Goal: Task Accomplishment & Management: Complete application form

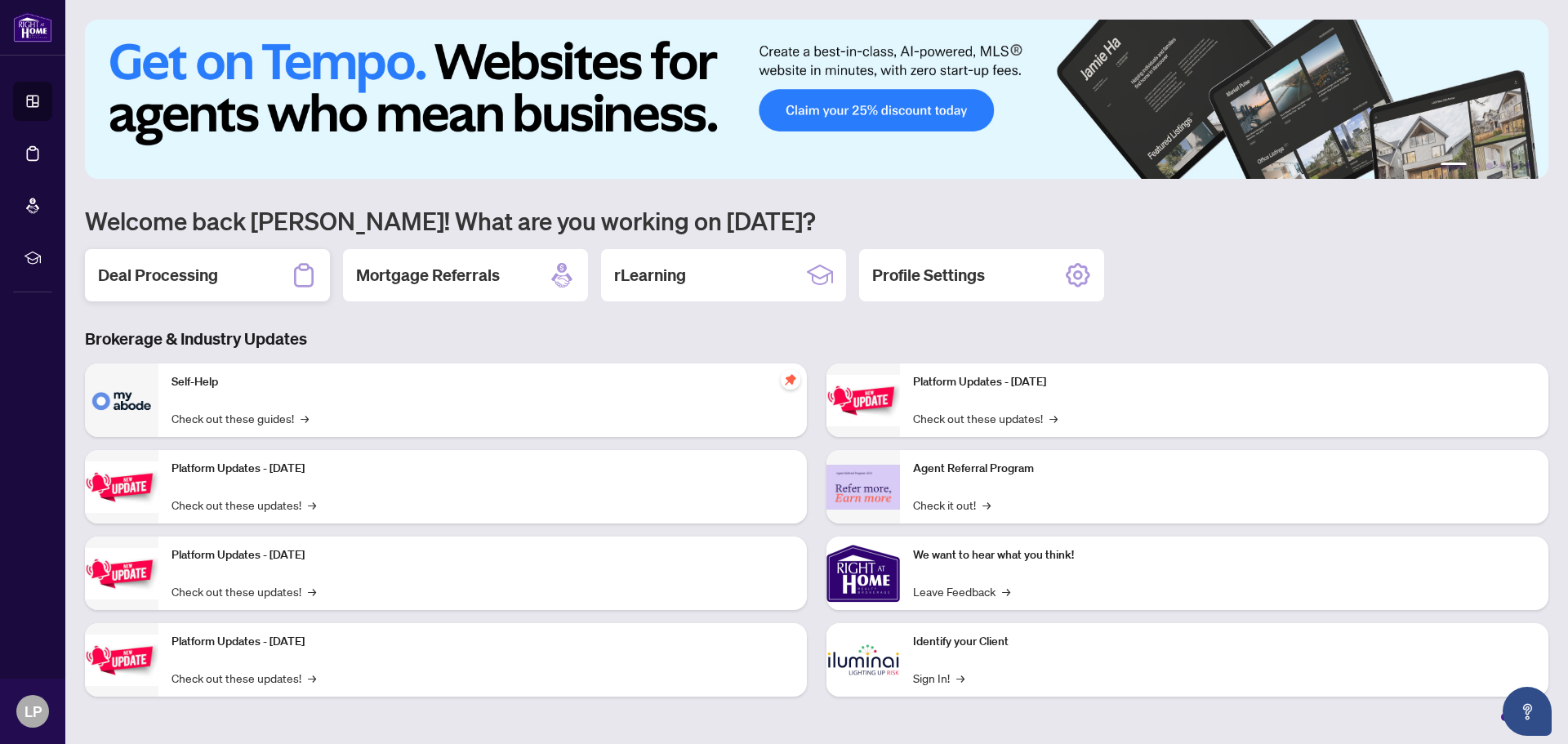
click at [199, 286] on h2 "Deal Processing" at bounding box center [158, 276] width 120 height 23
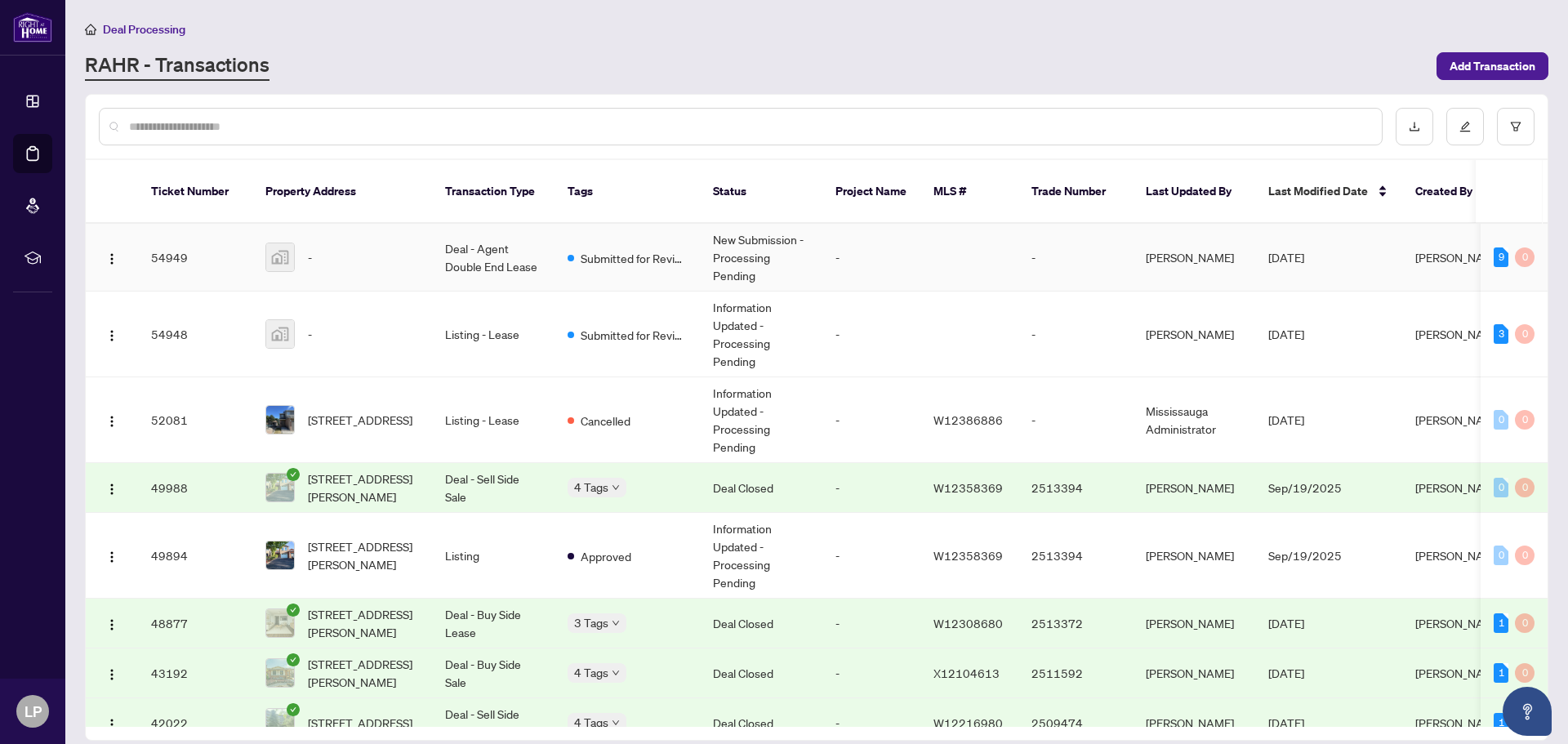
click at [489, 242] on td "Deal - Agent Double End Lease" at bounding box center [492, 257] width 122 height 67
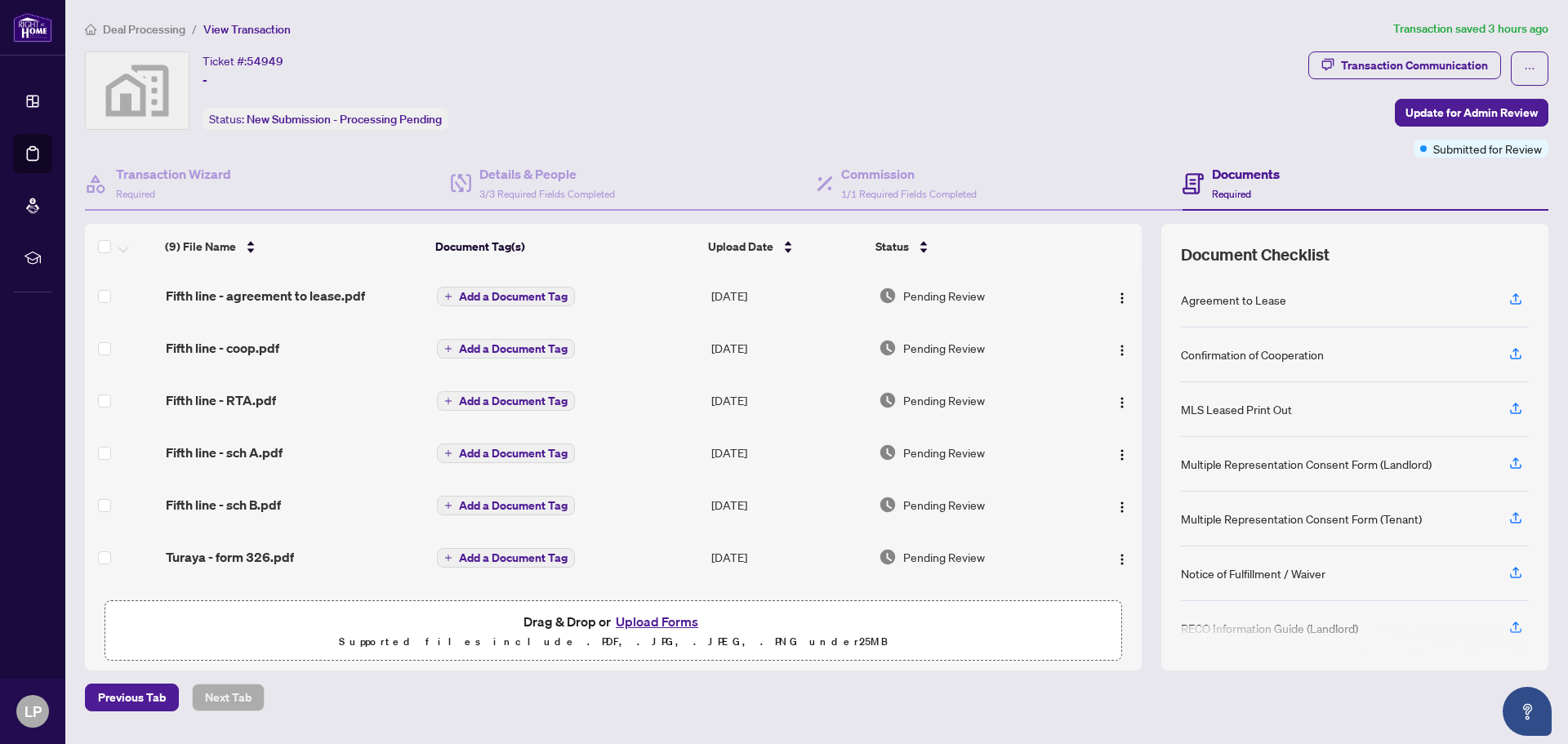
click at [684, 624] on button "Upload Forms" at bounding box center [657, 622] width 93 height 21
click at [1458, 106] on span "Update for Admin Review" at bounding box center [1472, 112] width 132 height 26
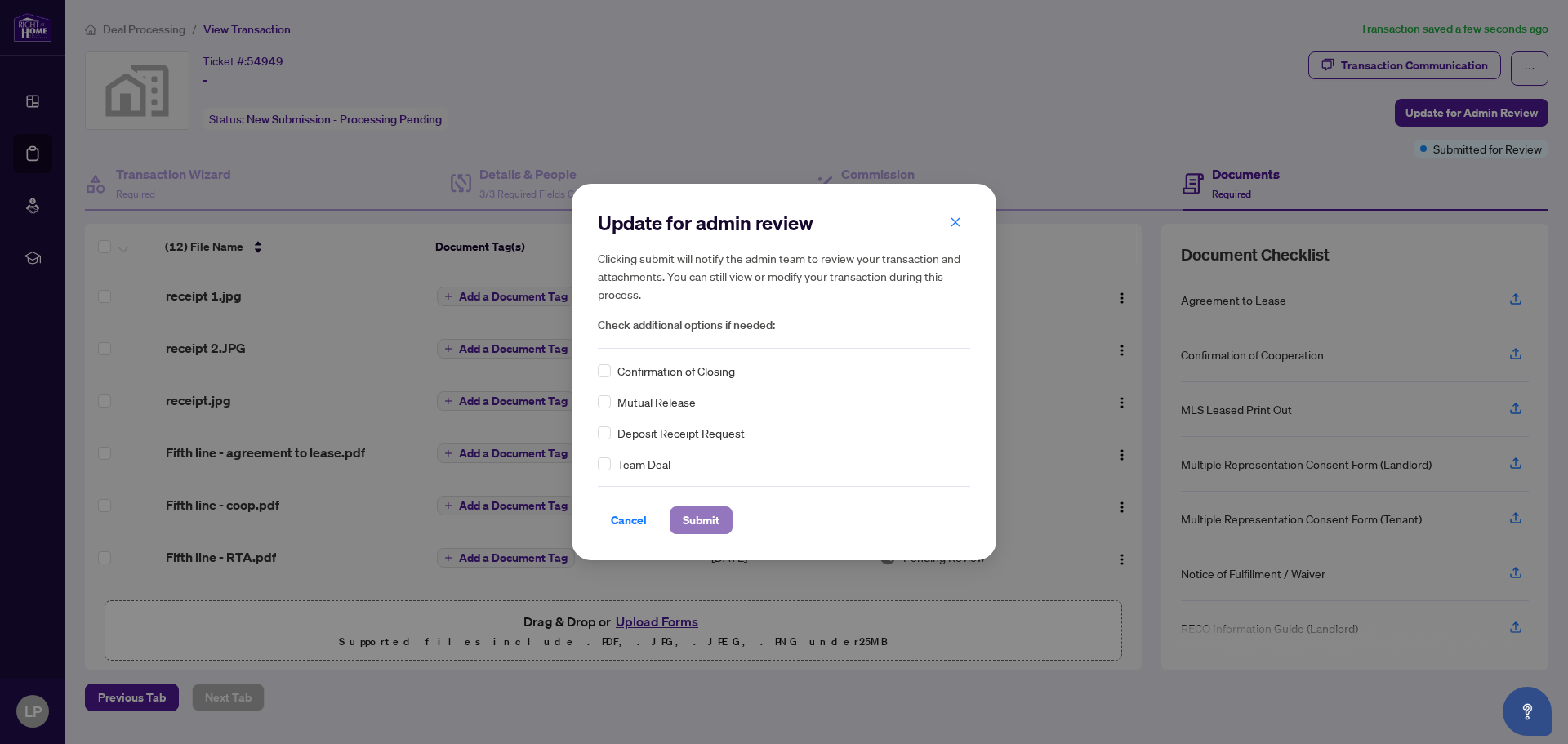
click at [707, 518] on span "Submit" at bounding box center [702, 519] width 37 height 26
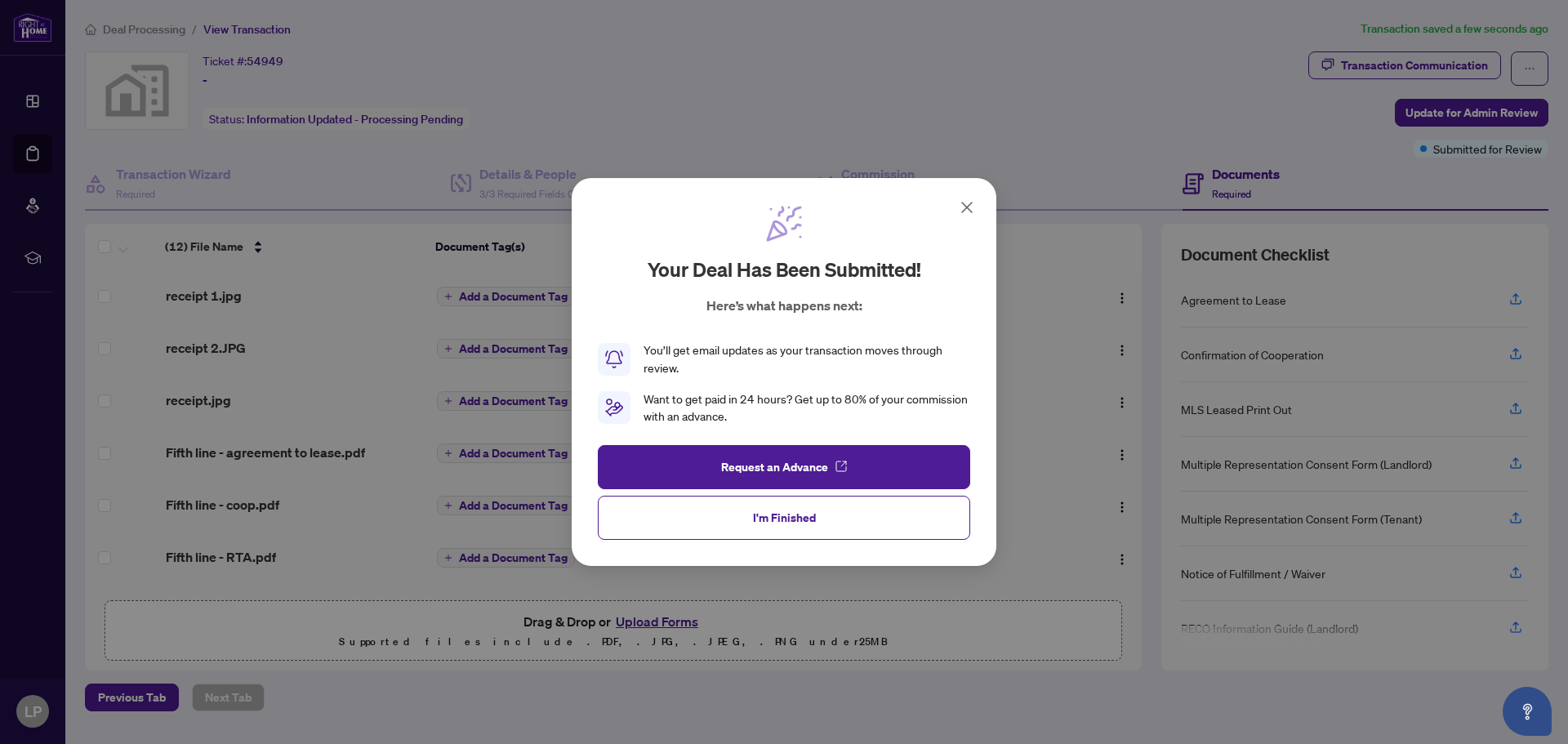
click at [968, 206] on icon at bounding box center [967, 207] width 10 height 10
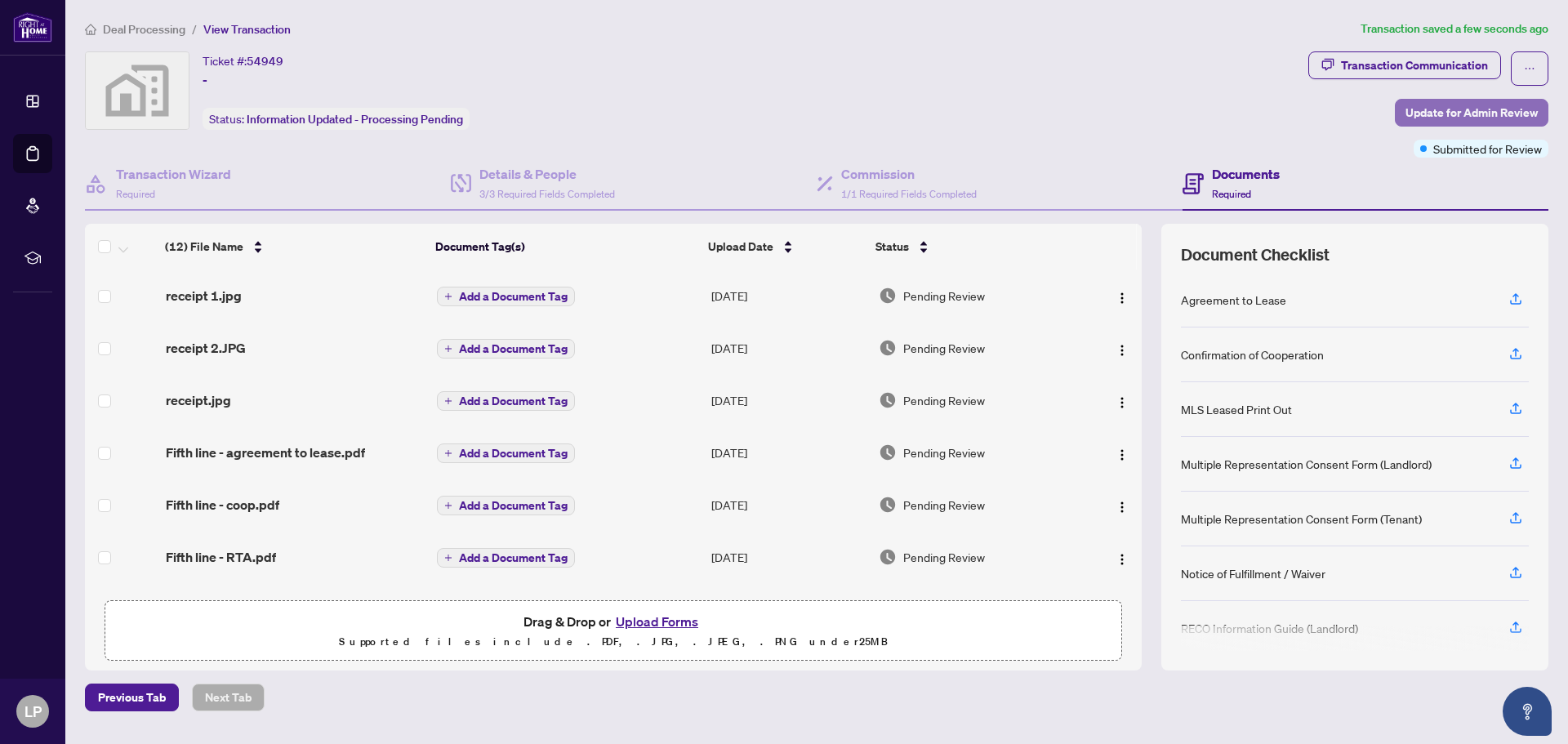
click at [1452, 111] on span "Update for Admin Review" at bounding box center [1472, 112] width 132 height 26
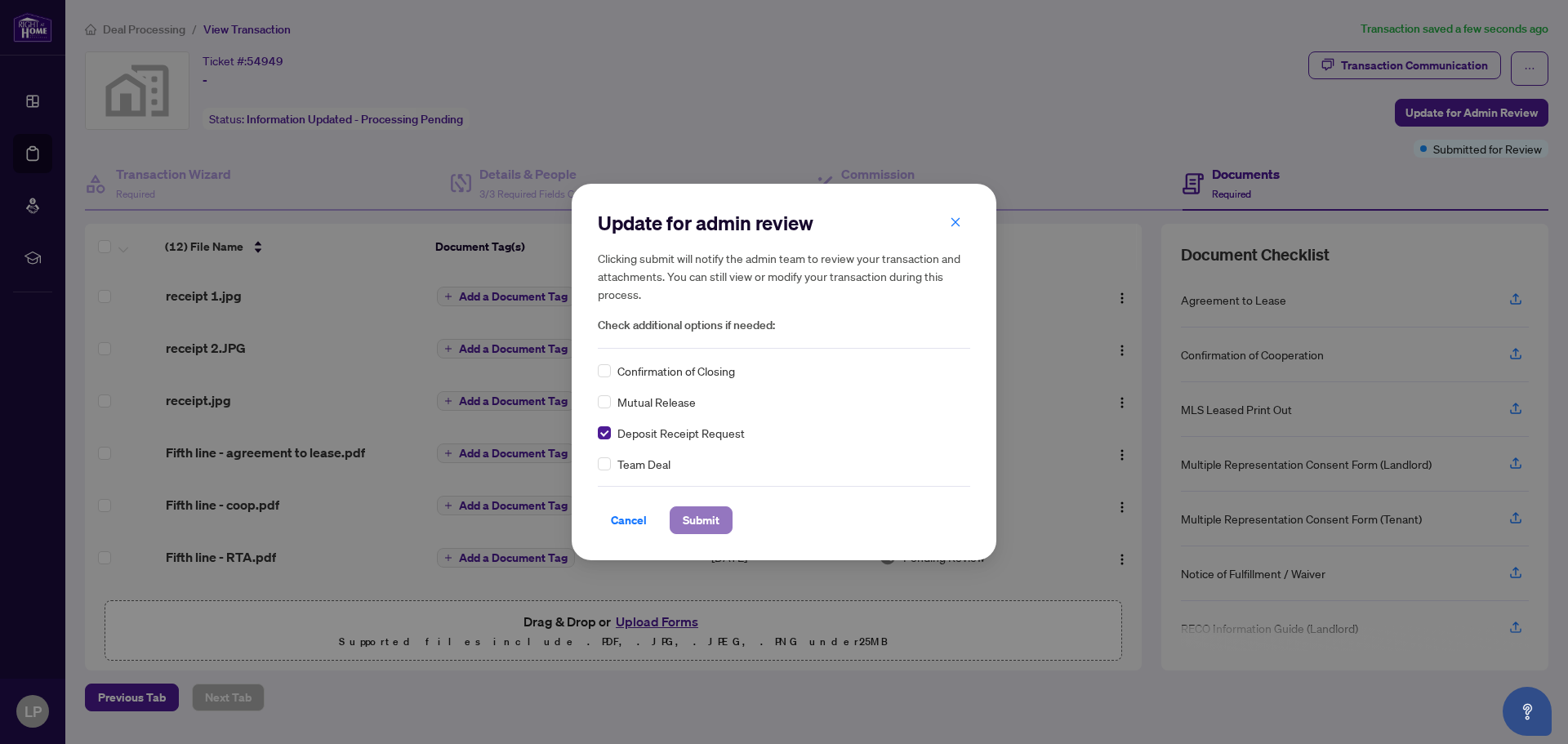
click at [694, 523] on span "Submit" at bounding box center [702, 519] width 37 height 26
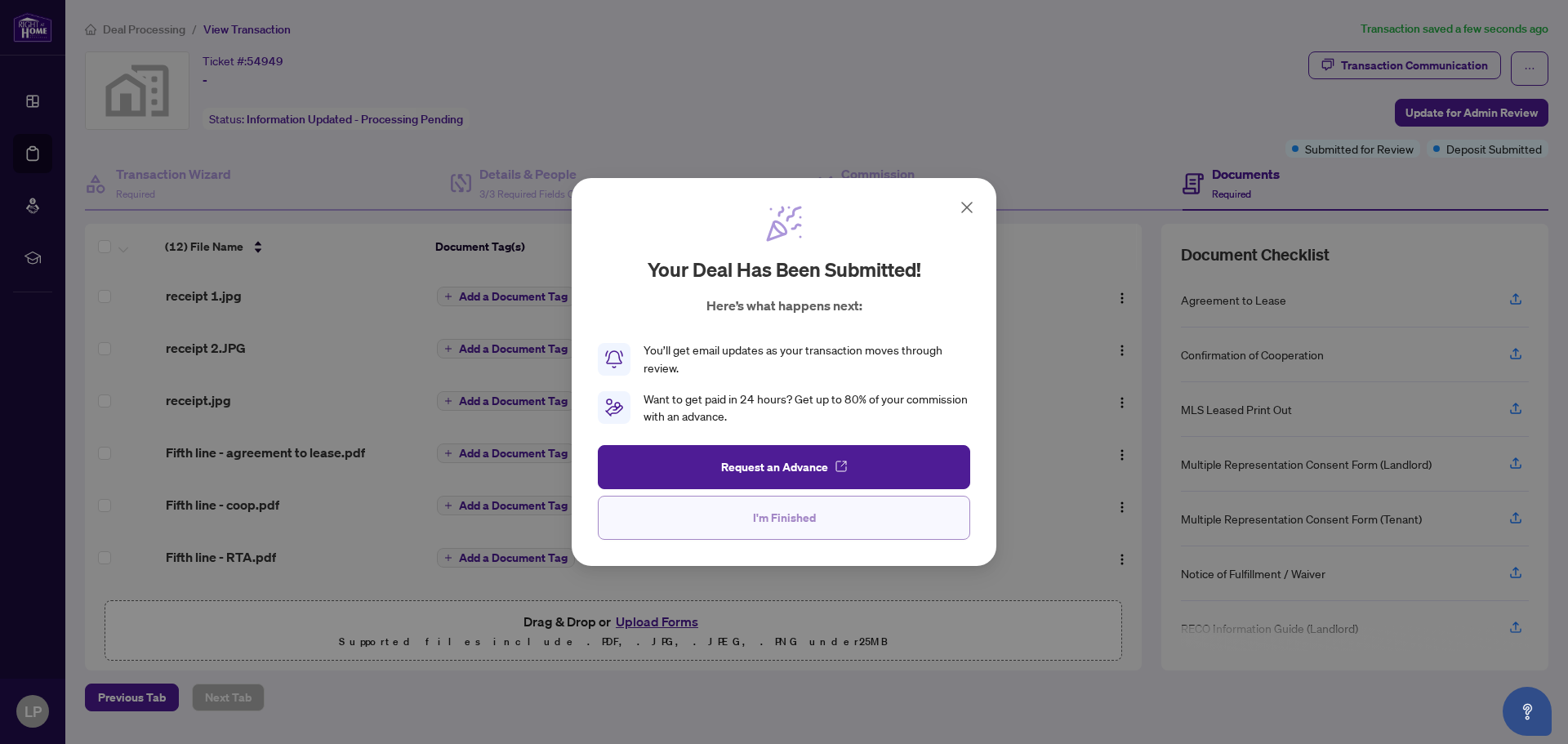
click at [811, 518] on span "I'm Finished" at bounding box center [784, 518] width 63 height 26
